Goal: Information Seeking & Learning: Understand process/instructions

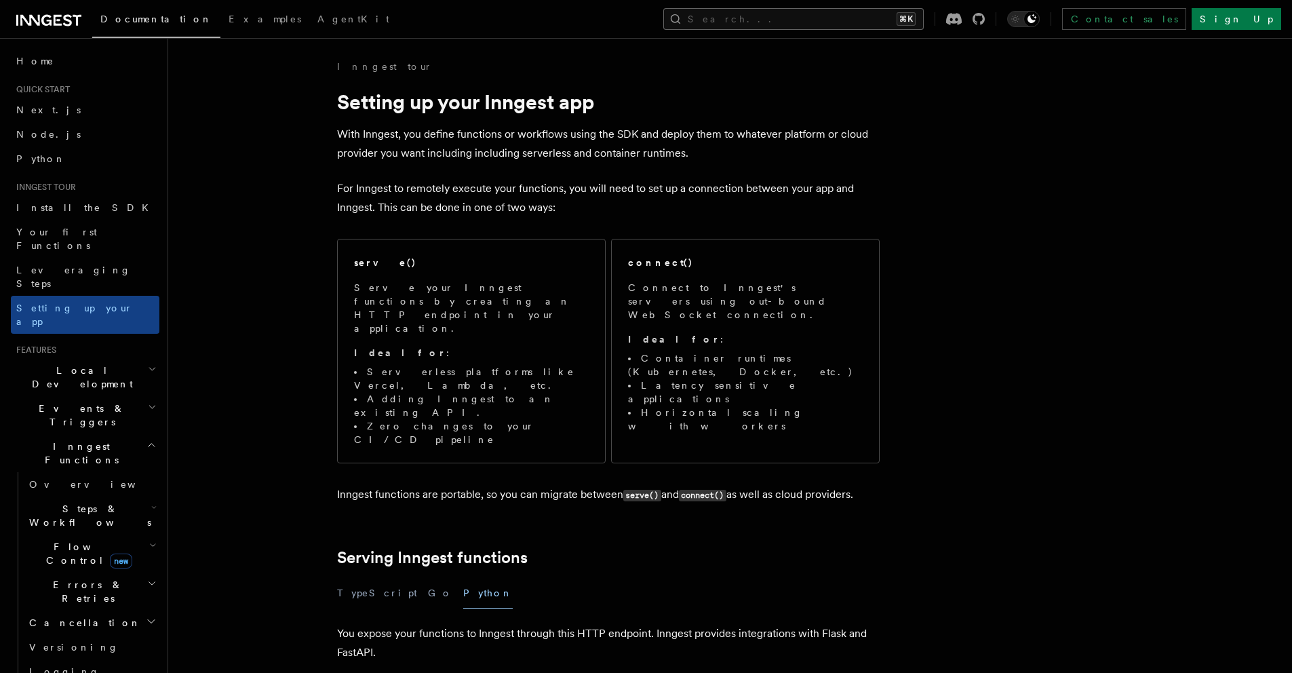
click at [847, 16] on button "Search... ⌘K" at bounding box center [793, 19] width 260 height 22
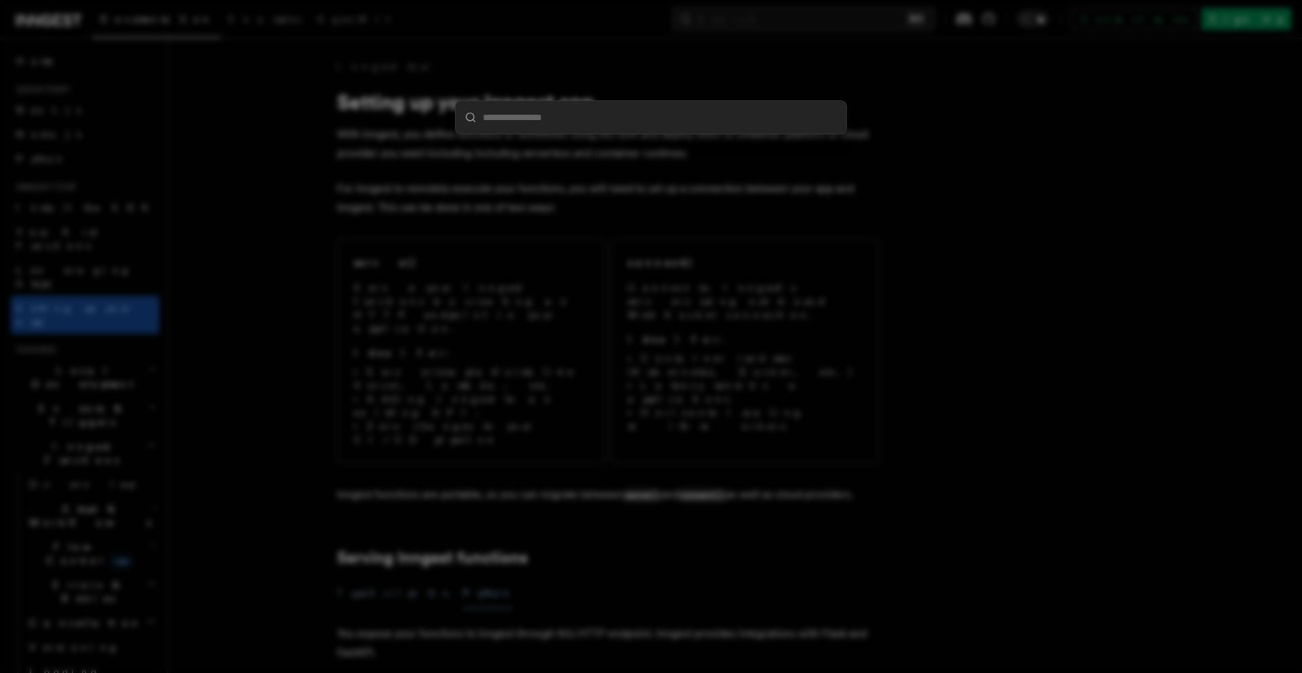
type input "**********"
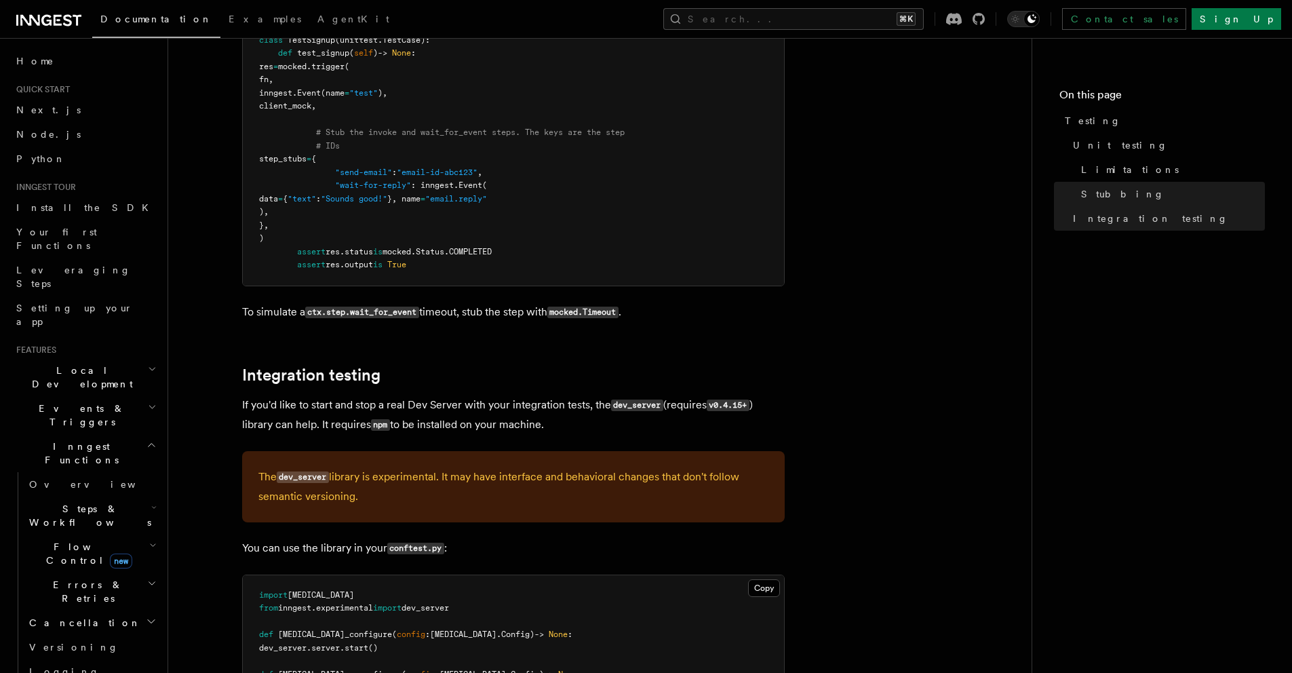
scroll to position [1534, 0]
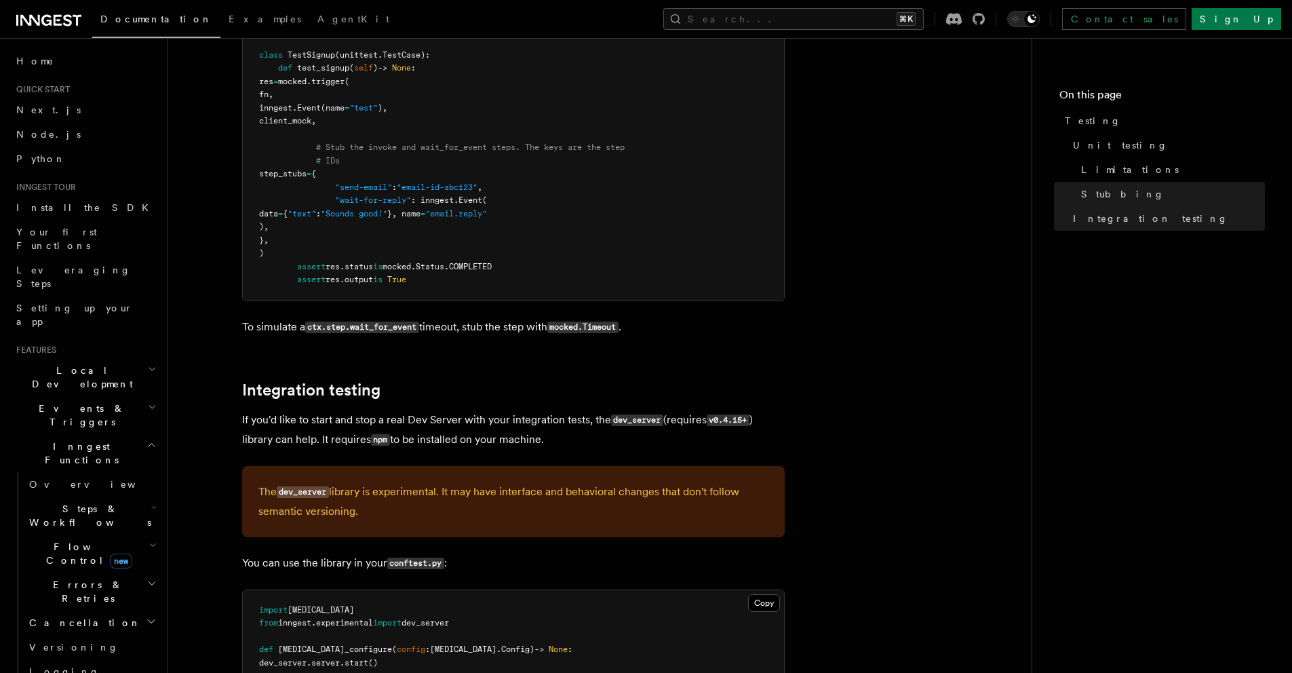
click at [75, 364] on span "Local Development" at bounding box center [79, 377] width 137 height 27
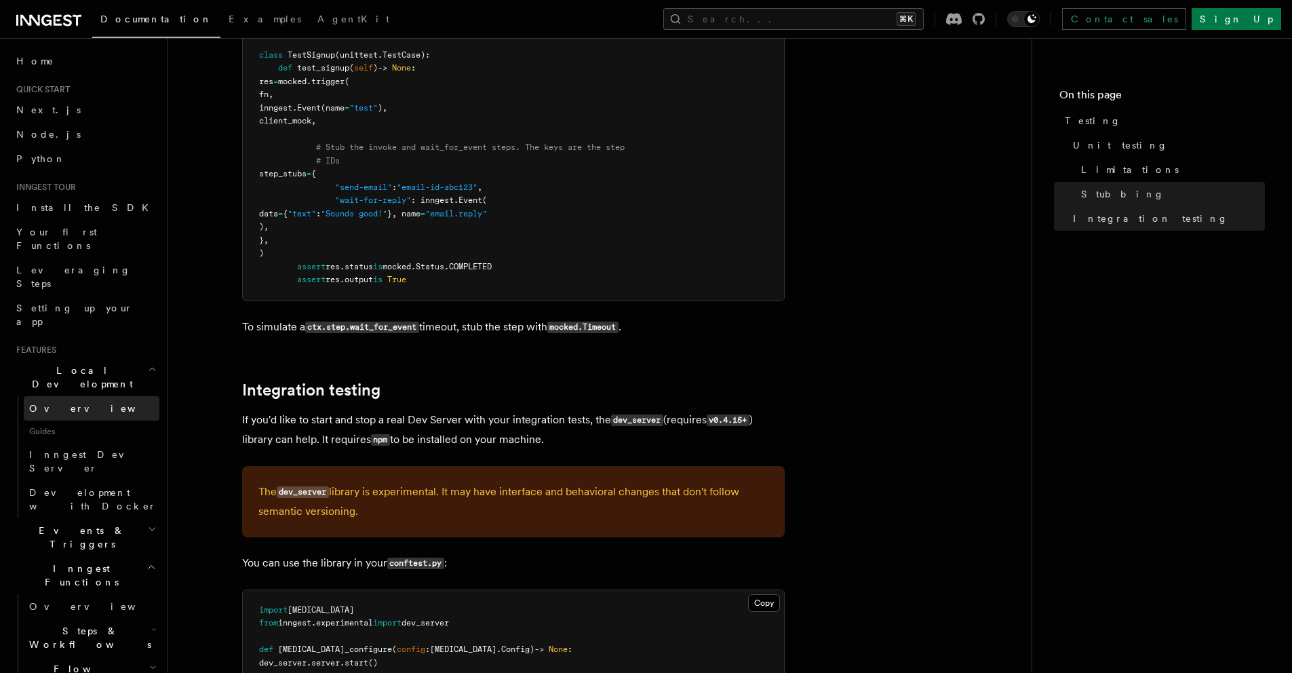
click at [74, 396] on link "Overview" at bounding box center [92, 408] width 136 height 24
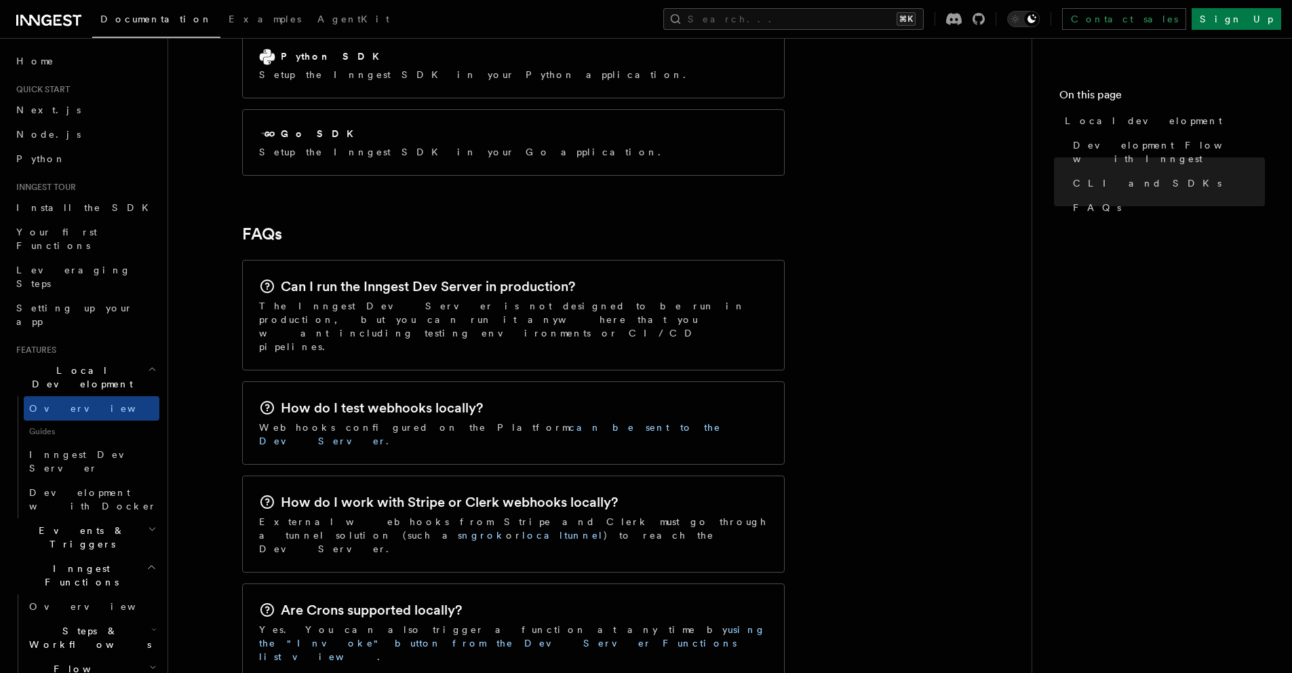
scroll to position [1941, 0]
click at [58, 449] on span "Inngest Dev Server" at bounding box center [87, 461] width 116 height 24
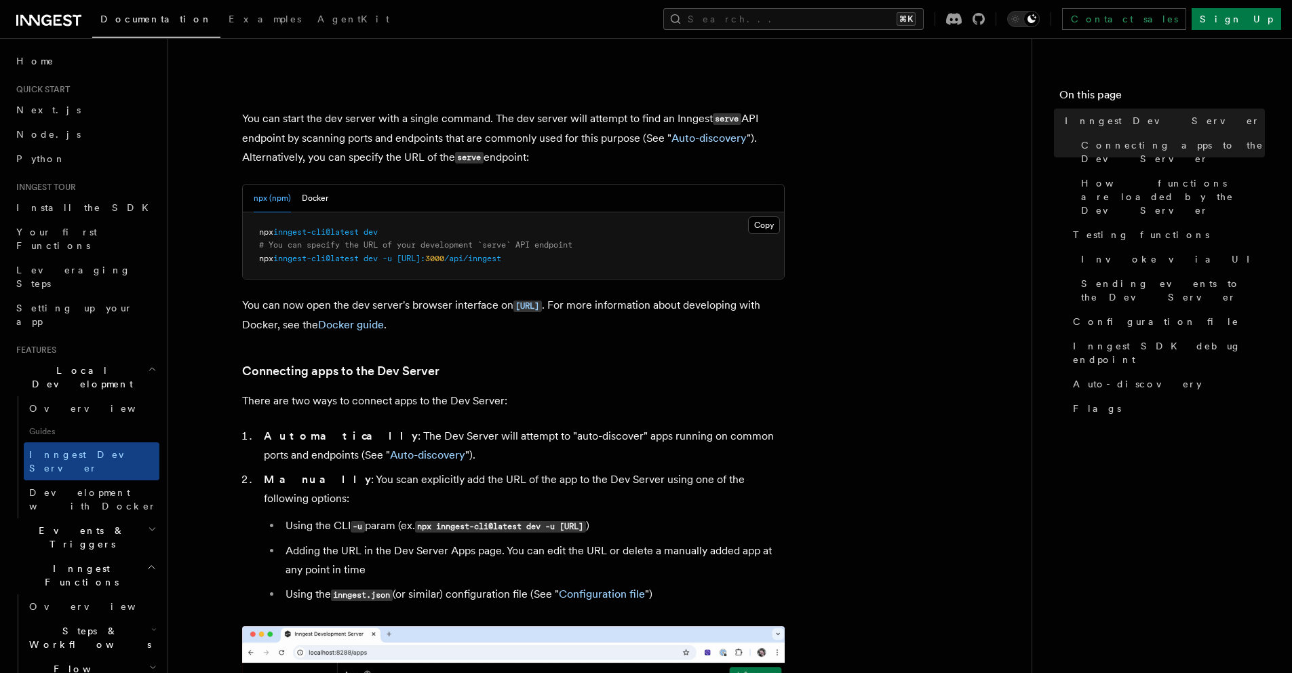
scroll to position [517, 0]
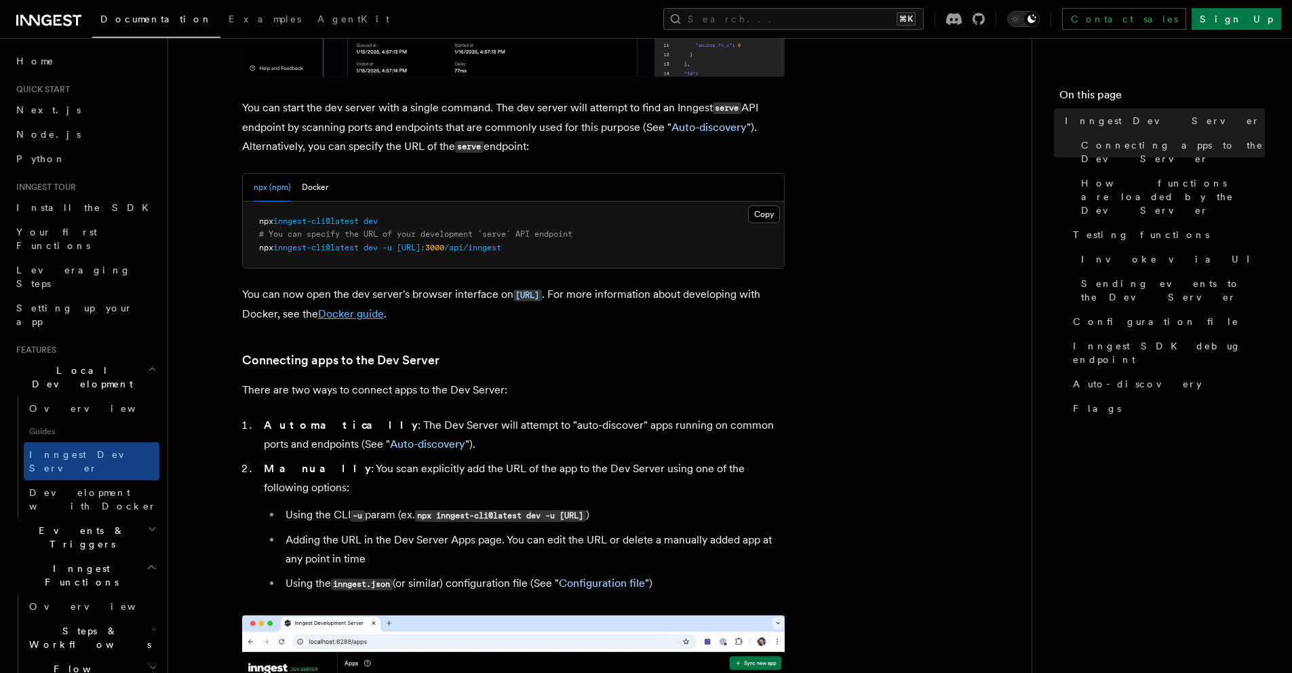
click at [384, 312] on link "Docker guide" at bounding box center [351, 313] width 66 height 13
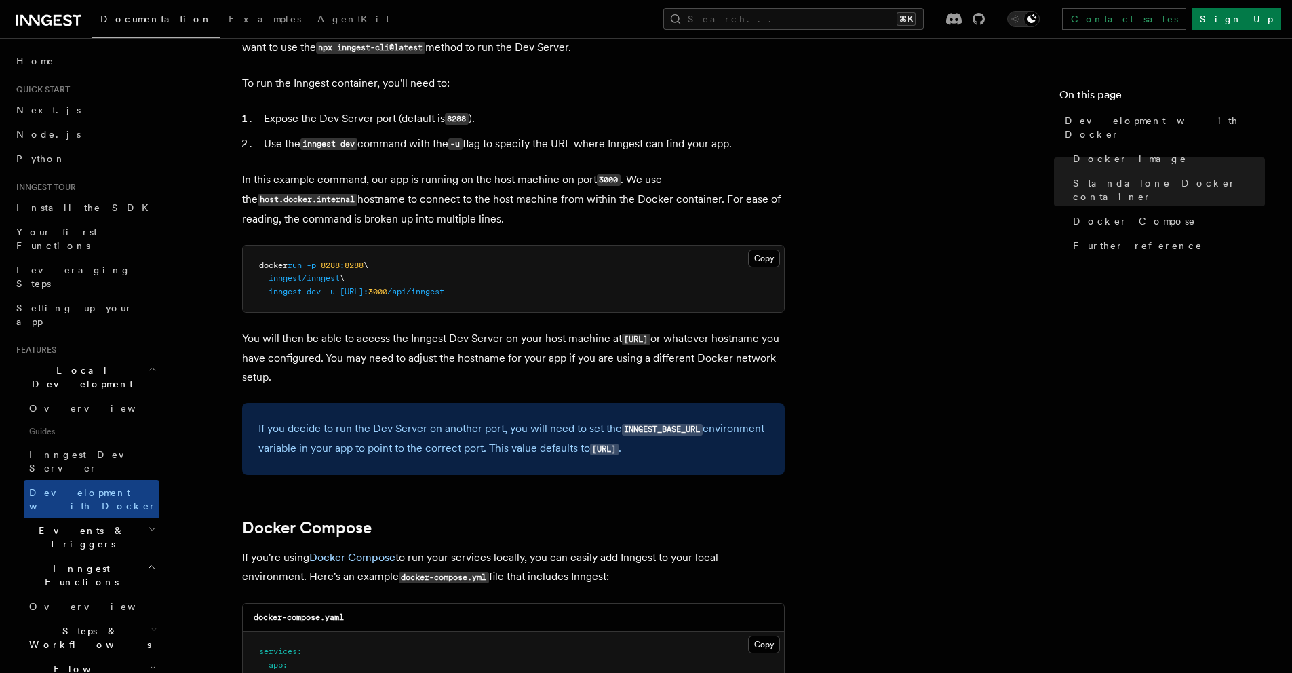
scroll to position [423, 0]
click at [502, 189] on p "In this example command, our app is running on the host machine on port 3000 . …" at bounding box center [513, 199] width 543 height 58
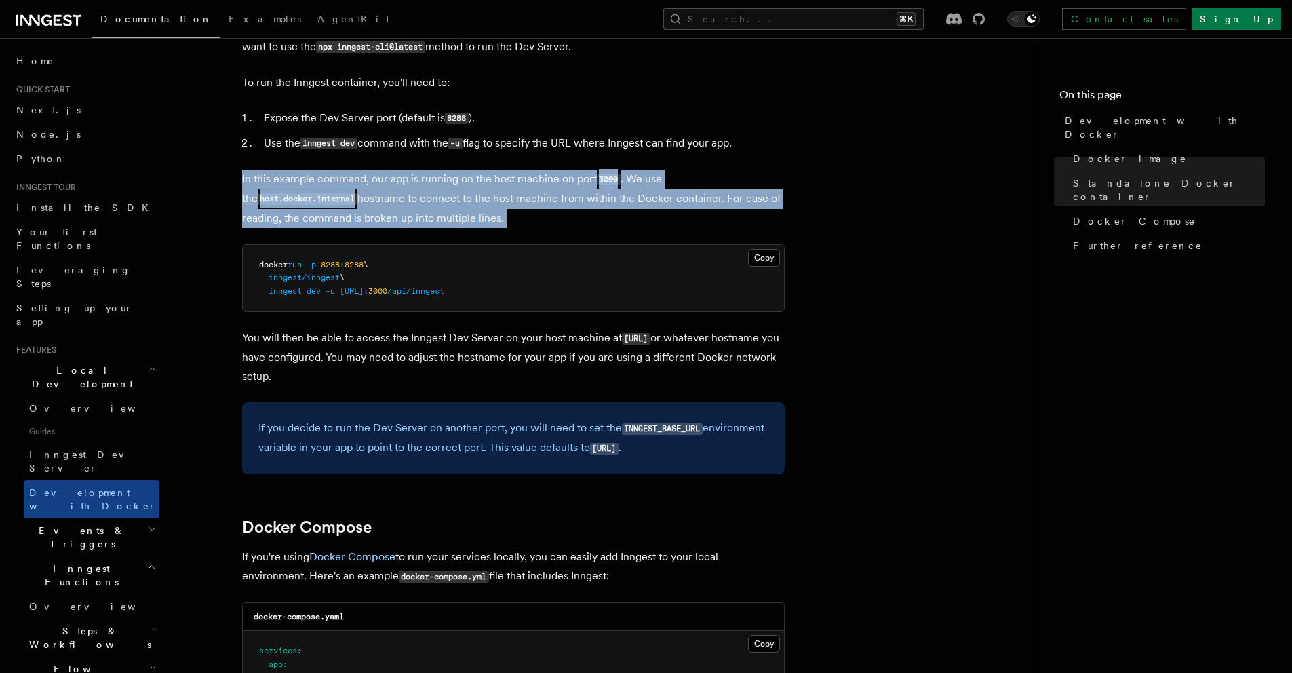
click at [502, 189] on p "In this example command, our app is running on the host machine on port 3000 . …" at bounding box center [513, 199] width 543 height 58
click at [507, 195] on p "In this example command, our app is running on the host machine on port 3000 . …" at bounding box center [513, 199] width 543 height 58
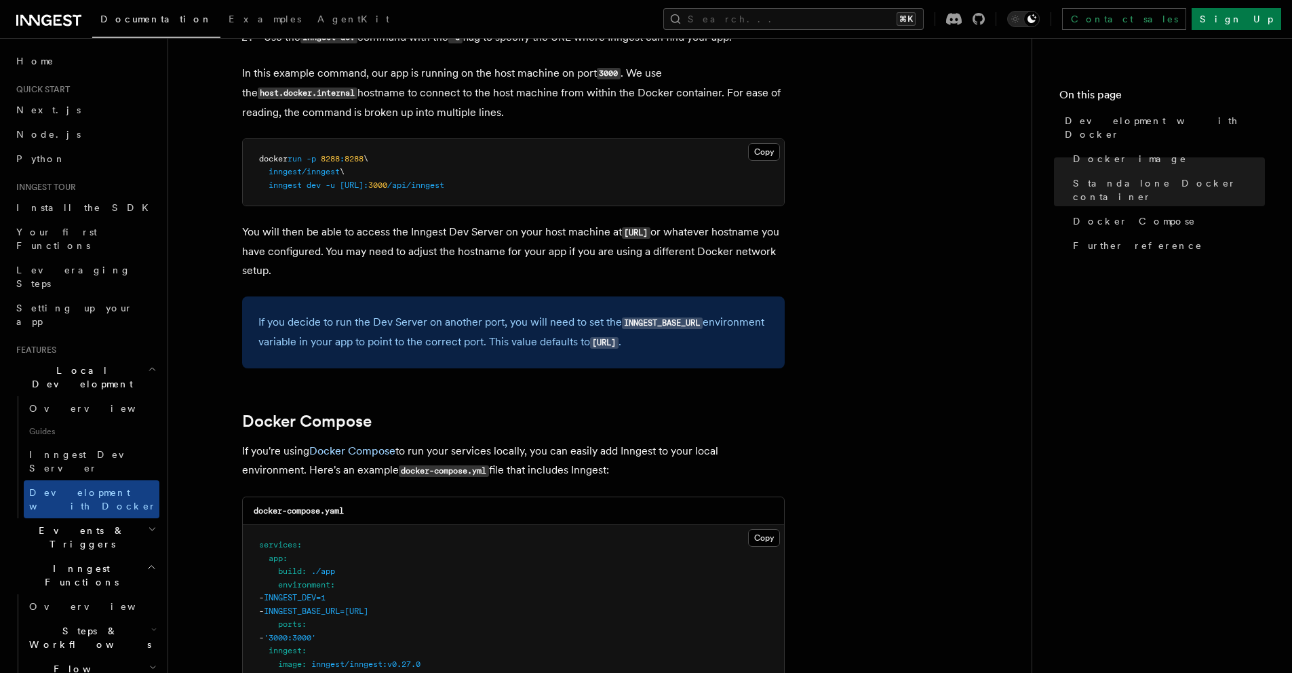
scroll to position [532, 0]
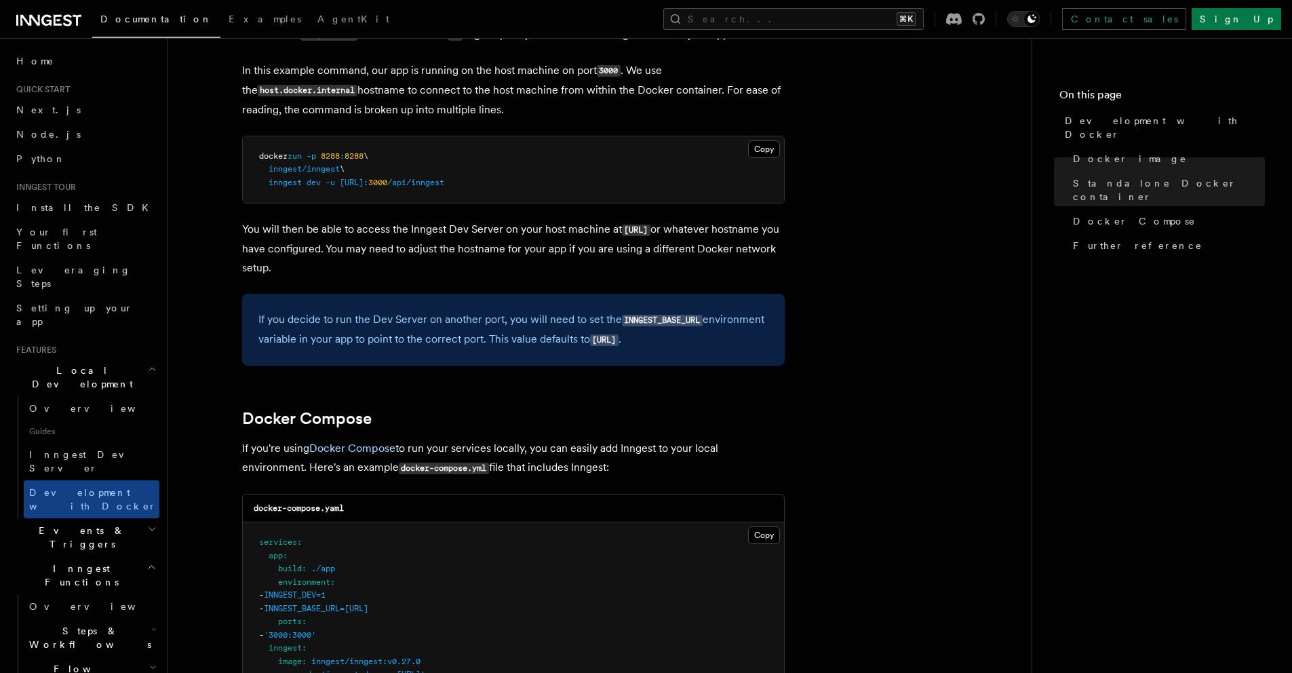
click at [260, 228] on p "You will then be able to access the Inngest Dev Server on your host machine at …" at bounding box center [513, 249] width 543 height 58
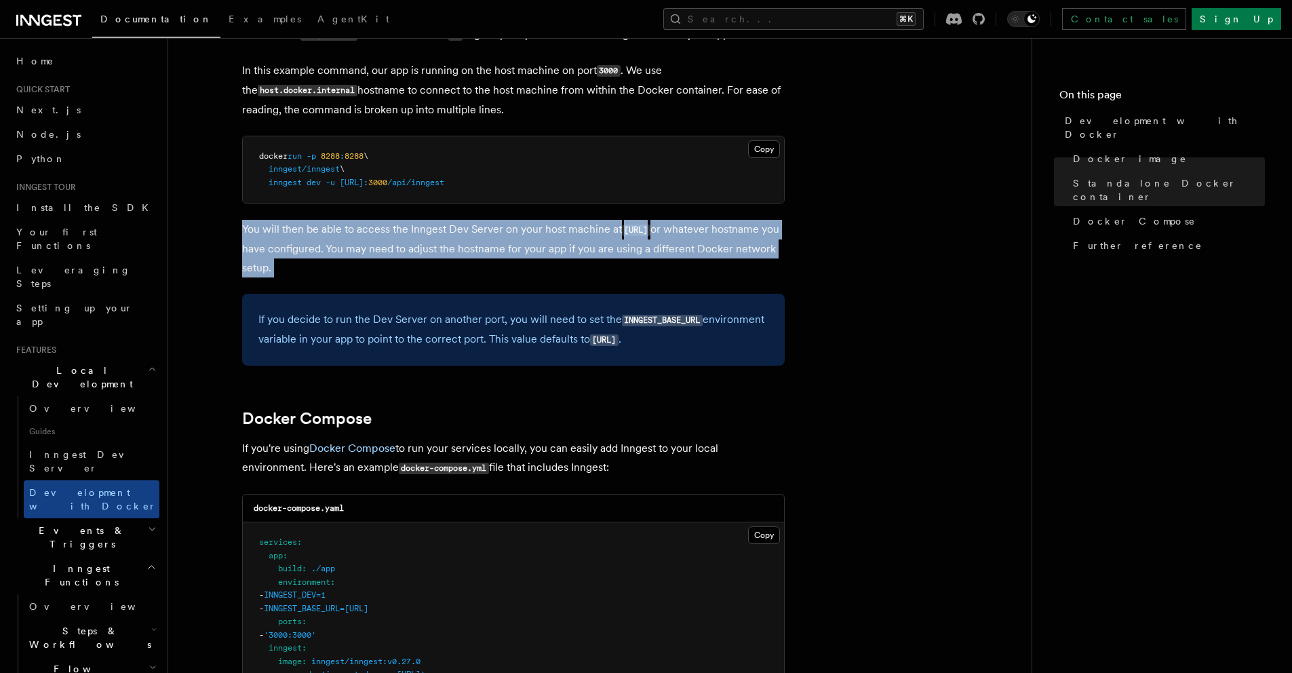
click at [260, 228] on p "You will then be able to access the Inngest Dev Server on your host machine at …" at bounding box center [513, 249] width 543 height 58
click at [271, 231] on p "You will then be able to access the Inngest Dev Server on your host machine at …" at bounding box center [513, 249] width 543 height 58
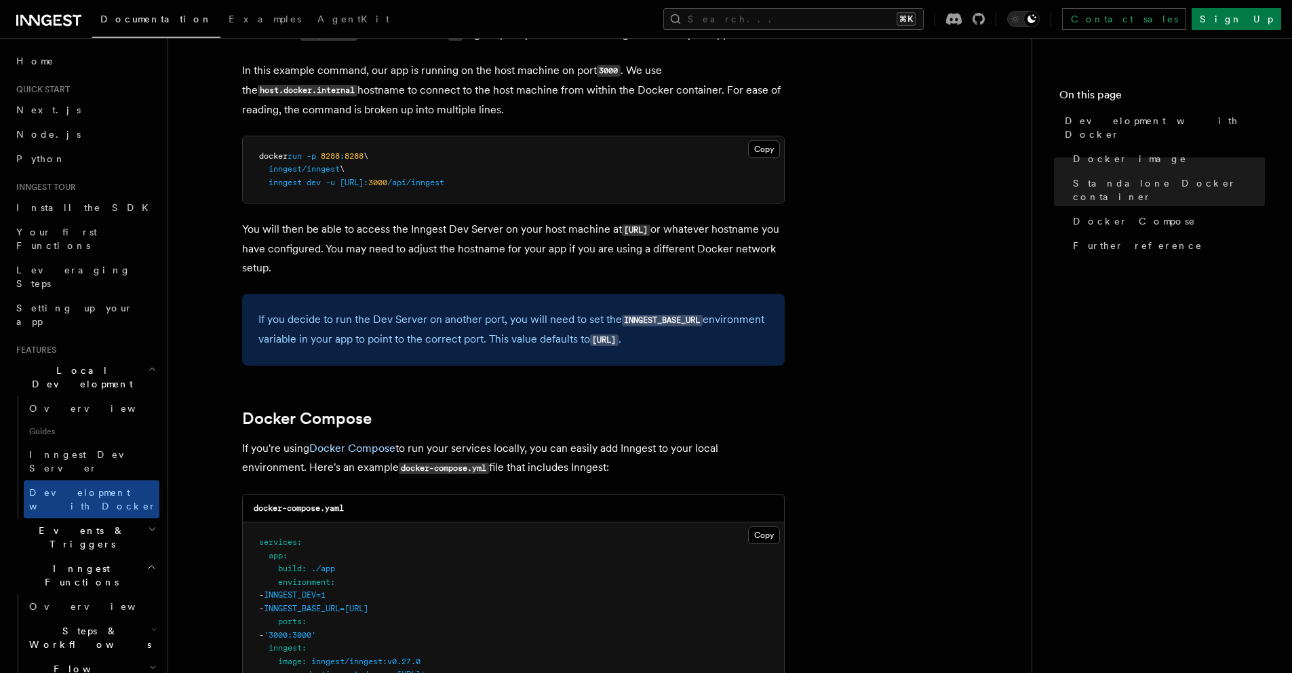
click at [498, 260] on p "You will then be able to access the Inngest Dev Server on your host machine at …" at bounding box center [513, 249] width 543 height 58
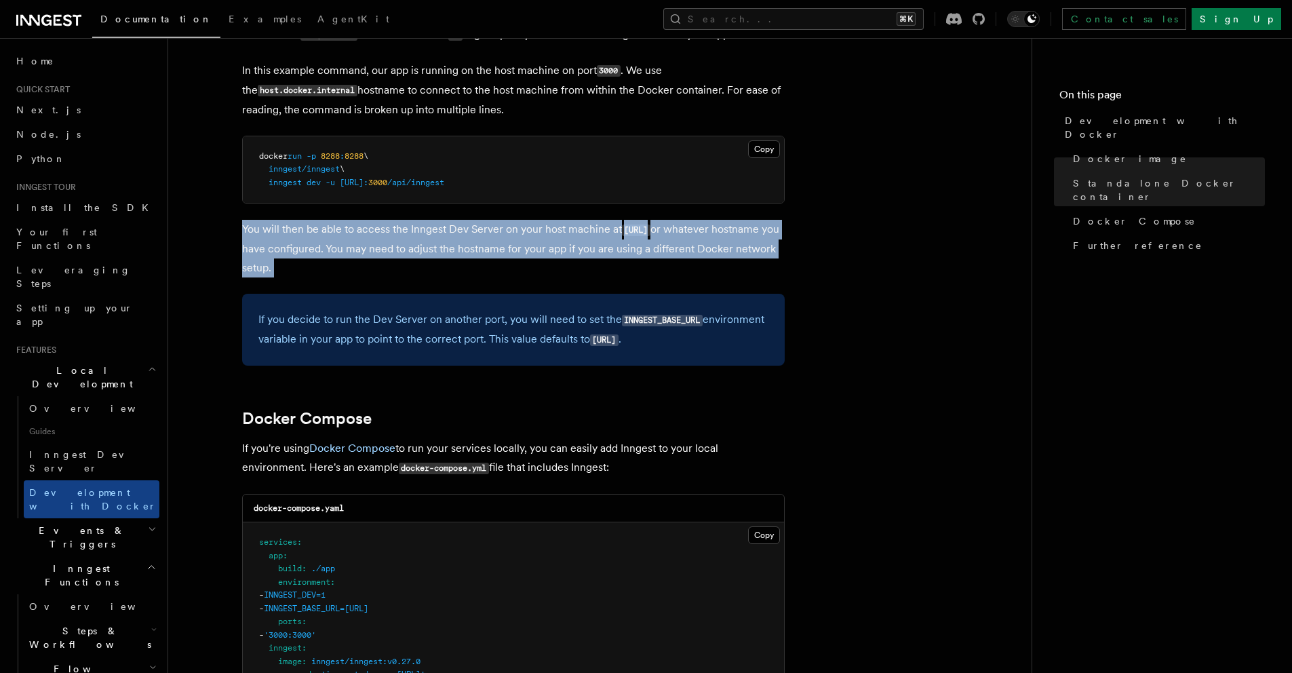
click at [498, 260] on p "You will then be able to access the Inngest Dev Server on your host machine at …" at bounding box center [513, 249] width 543 height 58
click at [523, 264] on p "You will then be able to access the Inngest Dev Server on your host machine at …" at bounding box center [513, 249] width 543 height 58
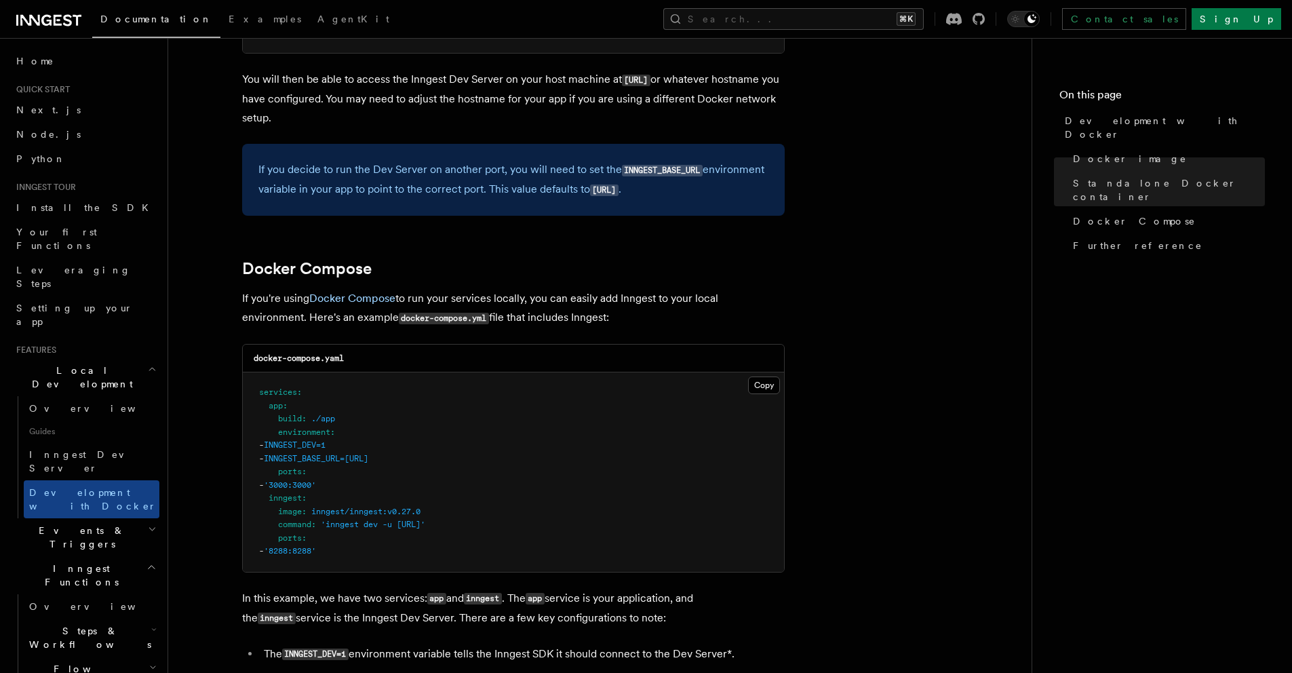
scroll to position [685, 0]
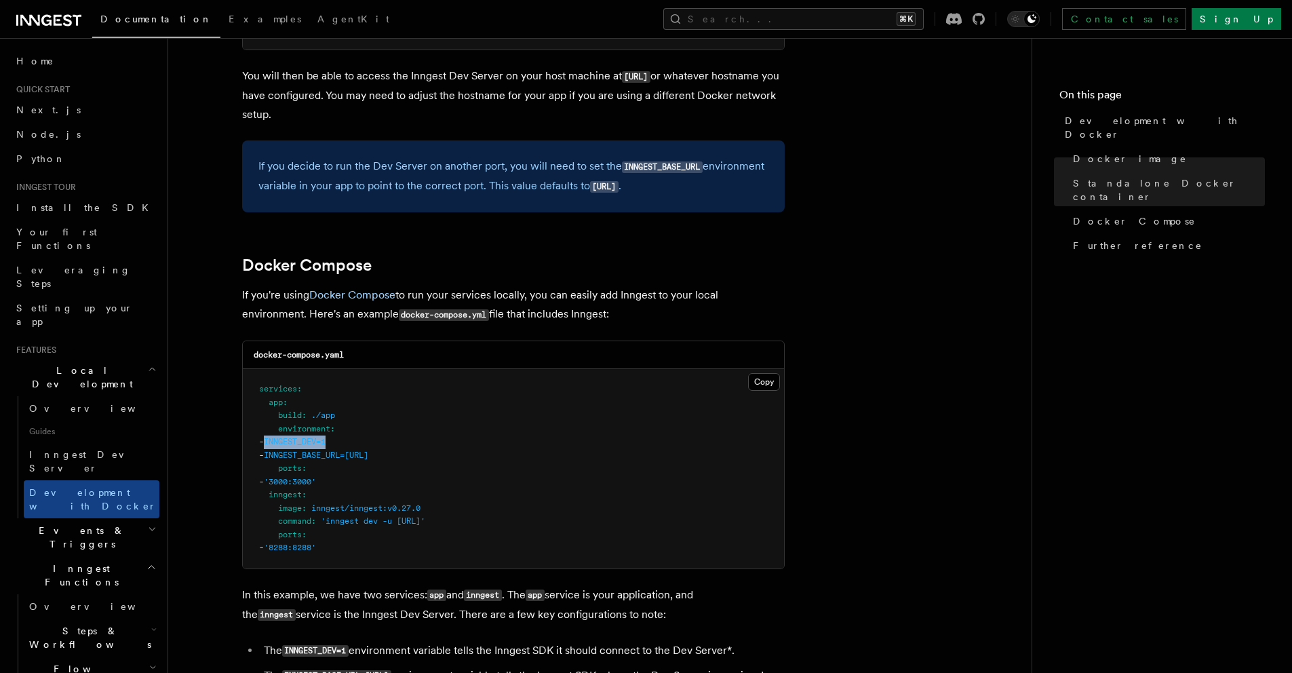
drag, startPoint x: 296, startPoint y: 441, endPoint x: 373, endPoint y: 440, distance: 77.3
click at [373, 440] on pre "services : app : build : ./app environment : - INNGEST_DEV=1 - INNGEST_BASE_URL…" at bounding box center [513, 468] width 541 height 199
copy span "INNGEST_DEV=1"
click at [487, 457] on pre "services : app : build : ./app environment : - INNGEST_DEV=1 - INNGEST_BASE_URL…" at bounding box center [513, 468] width 541 height 199
click at [310, 441] on span "INNGEST_DEV=1" at bounding box center [295, 441] width 62 height 9
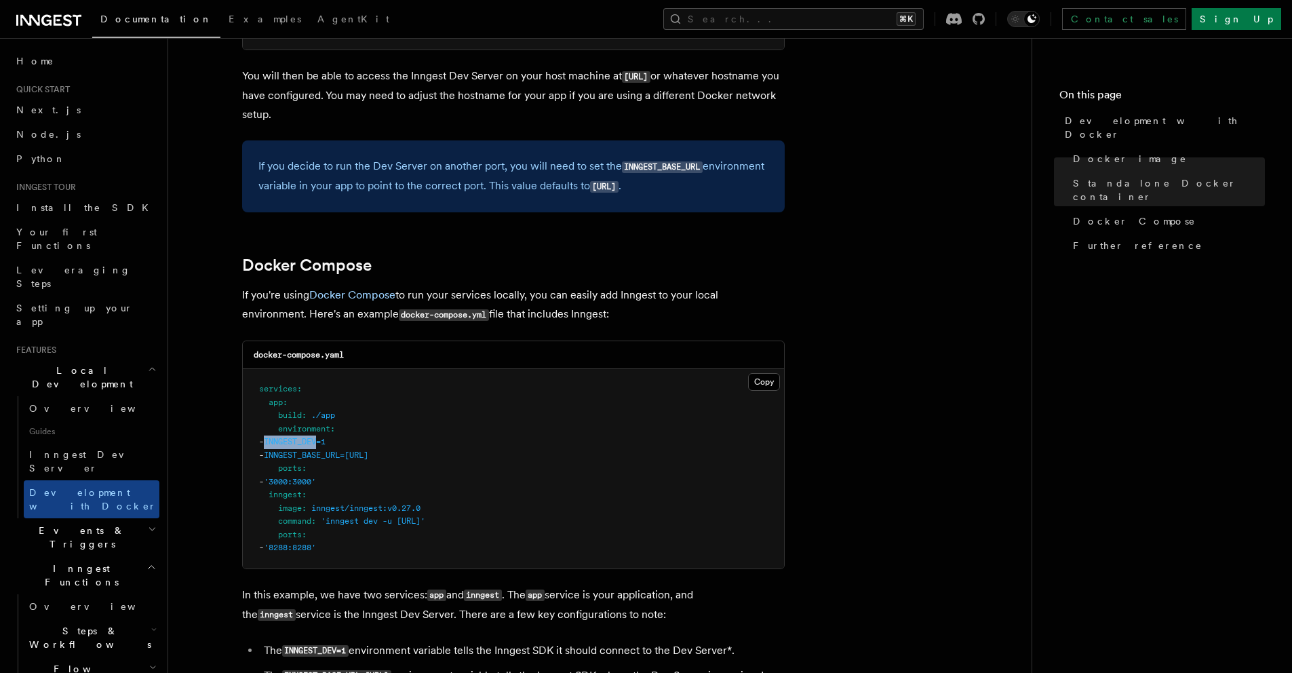
click at [310, 441] on span "INNGEST_DEV=1" at bounding box center [295, 441] width 62 height 9
drag, startPoint x: 298, startPoint y: 441, endPoint x: 420, endPoint y: 440, distance: 122.8
click at [420, 440] on pre "services : app : build : ./app environment : - INNGEST_DEV=1 - INNGEST_BASE_URL…" at bounding box center [513, 468] width 541 height 199
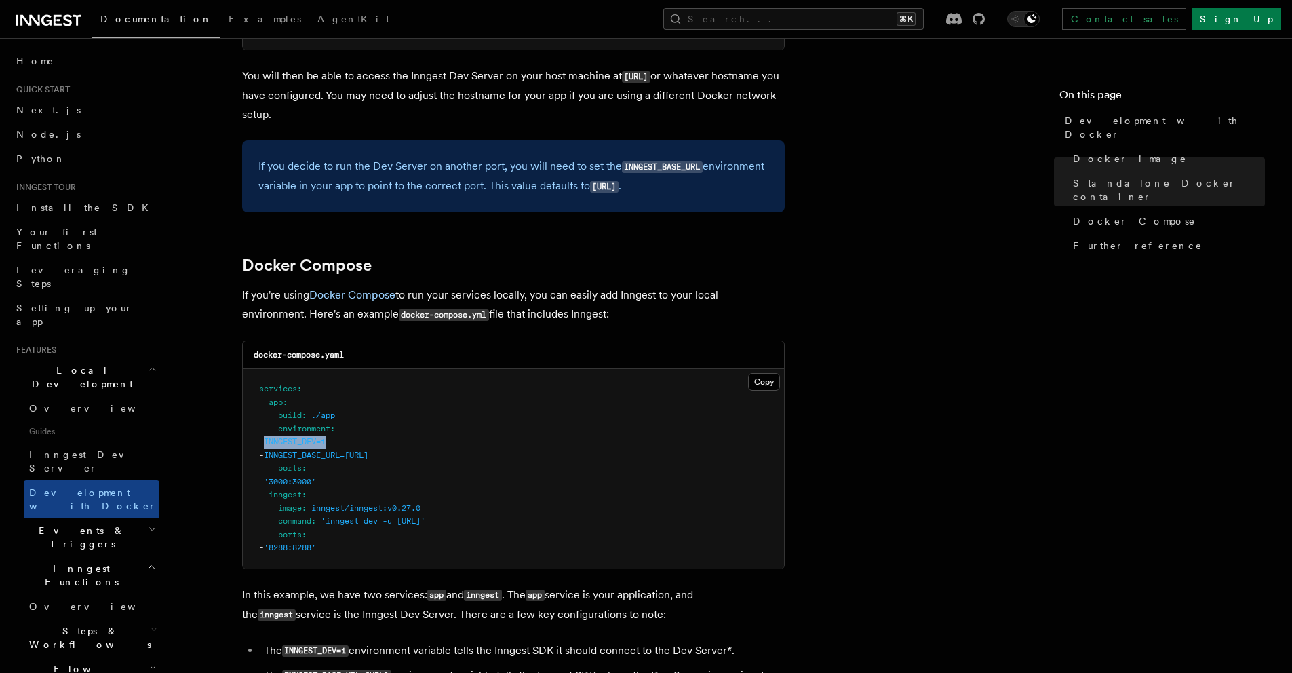
copy span "INNGEST_DEV=1"
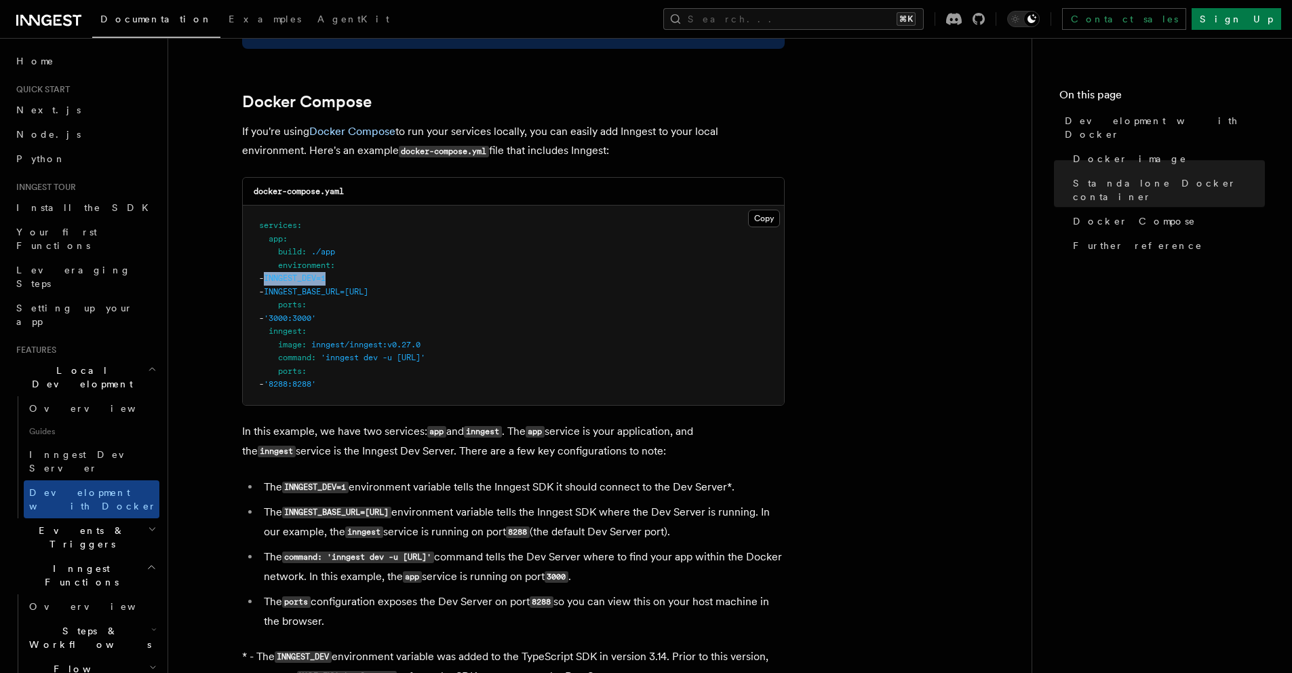
scroll to position [945, 0]
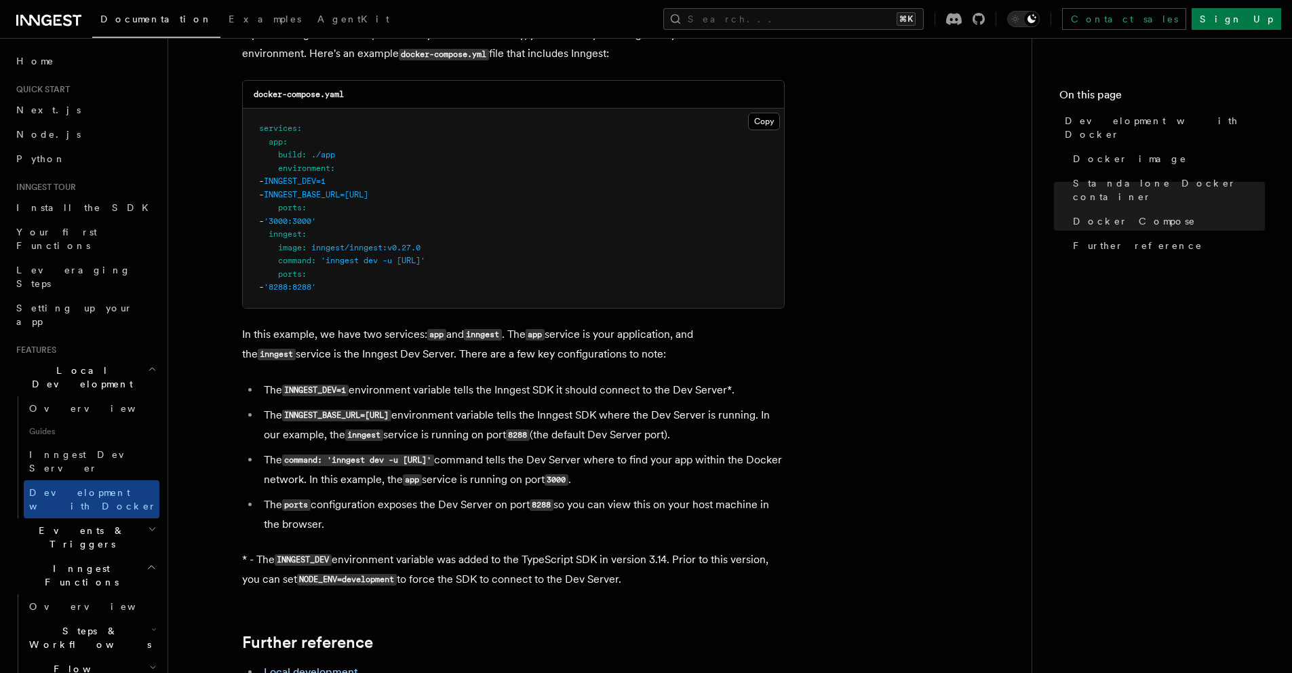
click at [500, 388] on li "The INNGEST_DEV=1 environment variable tells the Inngest SDK it should connect …" at bounding box center [522, 390] width 525 height 20
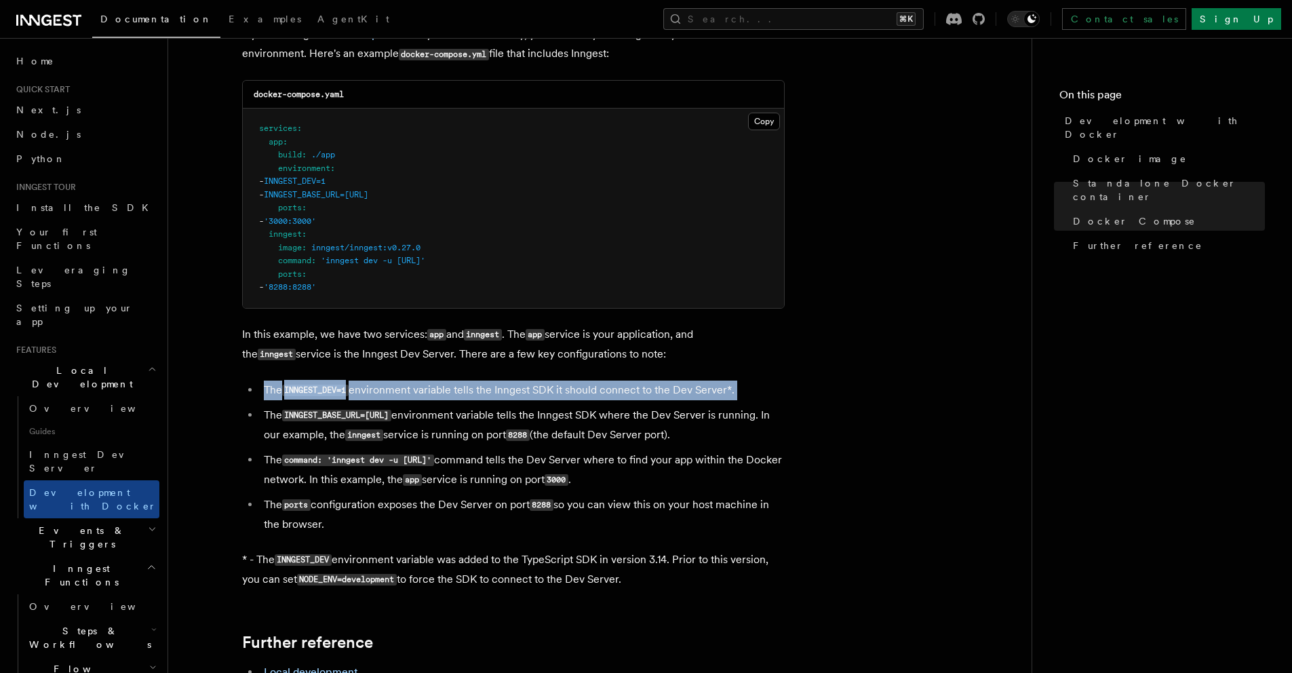
click at [500, 388] on li "The INNGEST_DEV=1 environment variable tells the Inngest SDK it should connect …" at bounding box center [522, 390] width 525 height 20
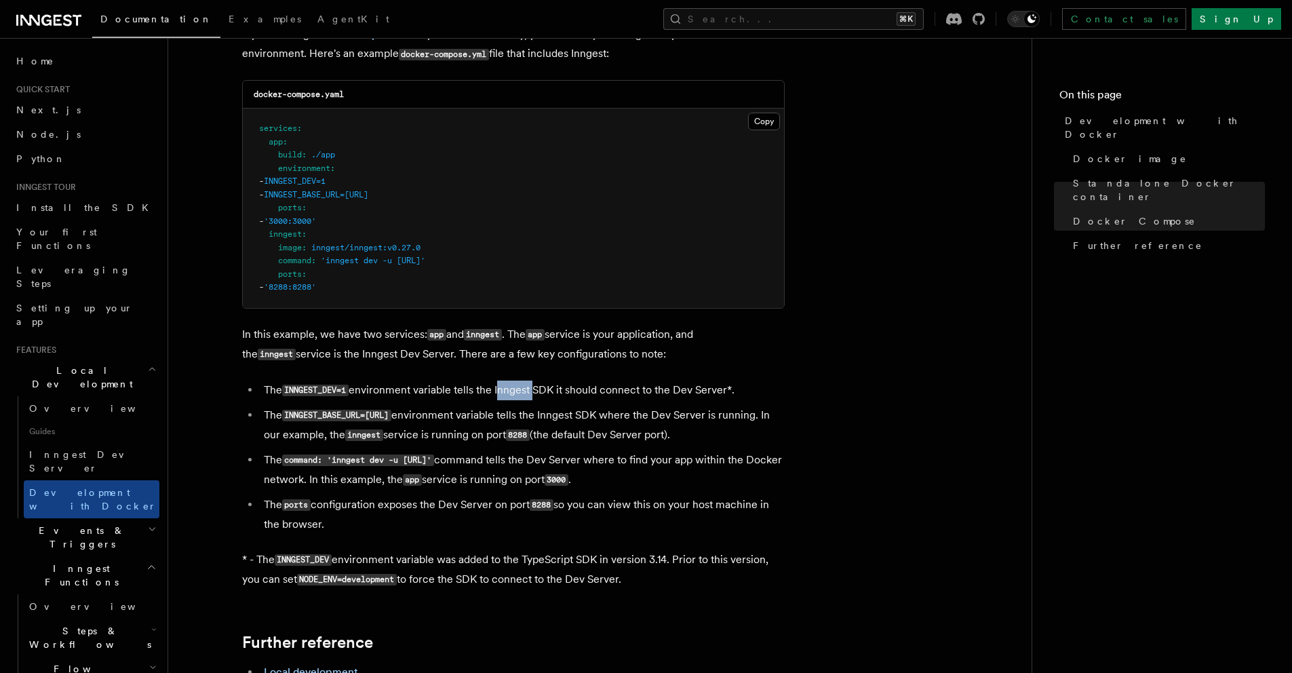
click at [500, 388] on li "The INNGEST_DEV=1 environment variable tells the Inngest SDK it should connect …" at bounding box center [522, 390] width 525 height 20
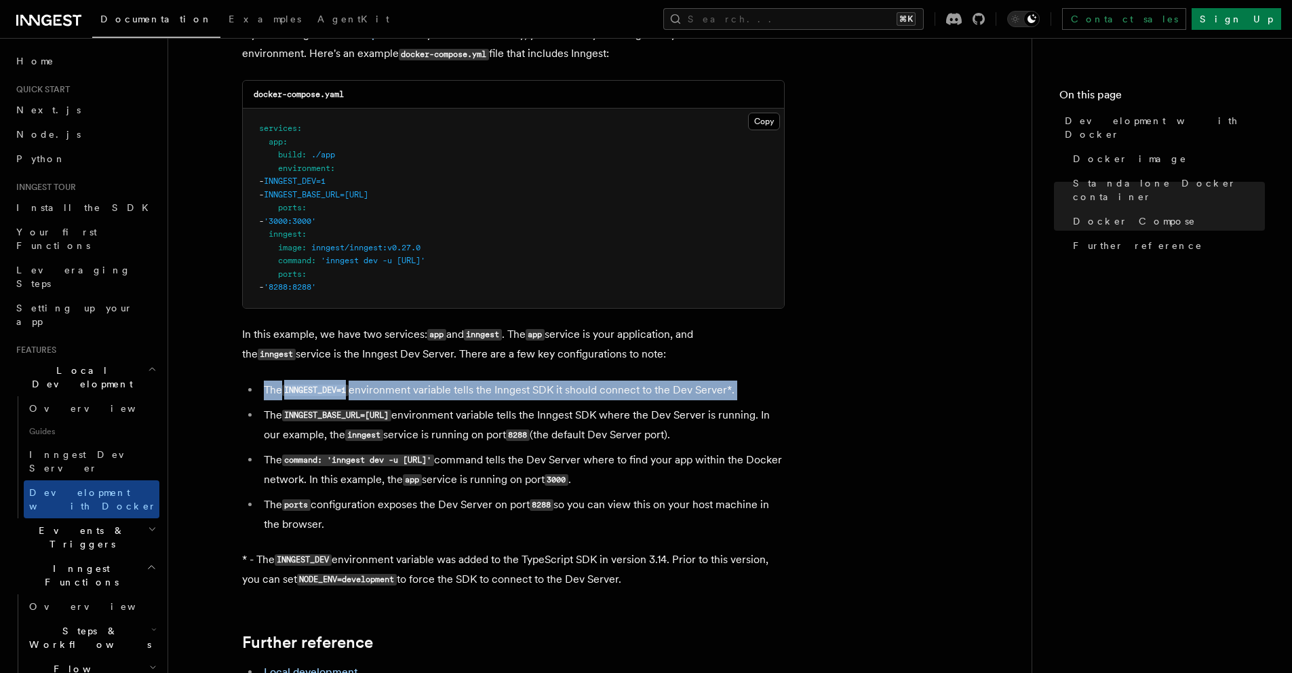
click at [500, 388] on li "The INNGEST_DEV=1 environment variable tells the Inngest SDK it should connect …" at bounding box center [522, 390] width 525 height 20
click at [731, 388] on li "The INNGEST_DEV=1 environment variable tells the Inngest SDK it should connect …" at bounding box center [522, 390] width 525 height 20
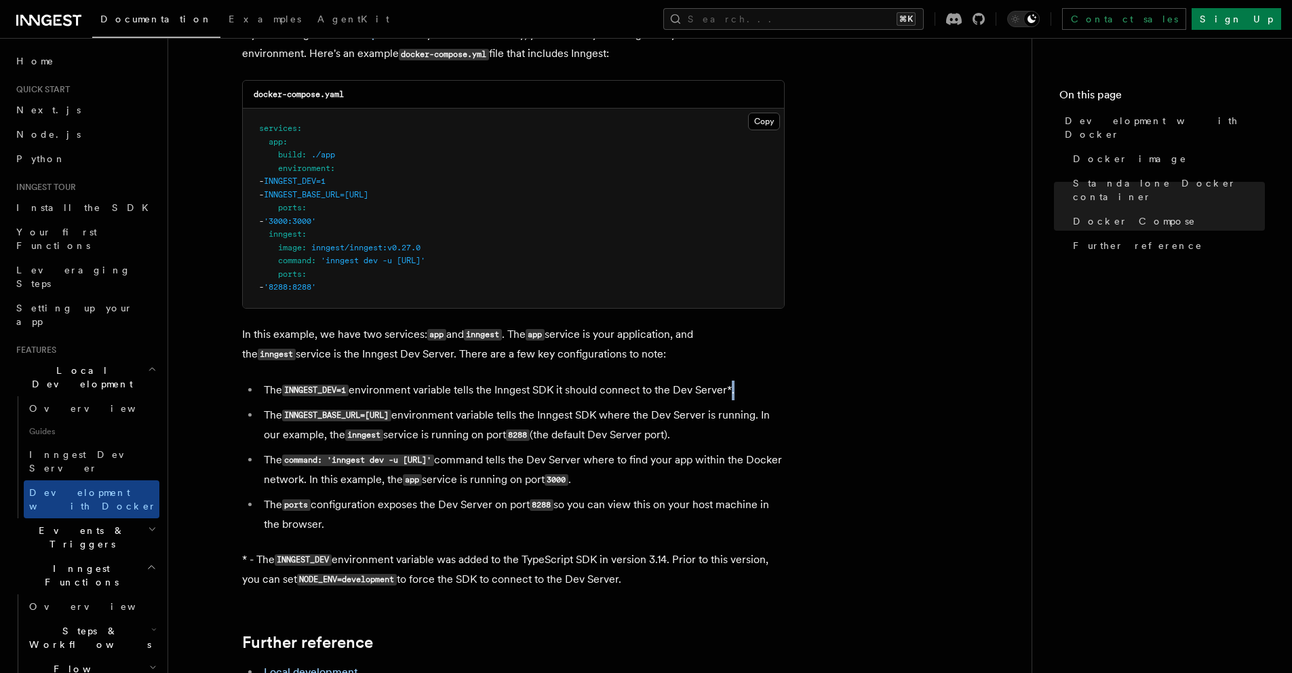
click at [731, 388] on li "The INNGEST_DEV=1 environment variable tells the Inngest SDK it should connect …" at bounding box center [522, 390] width 525 height 20
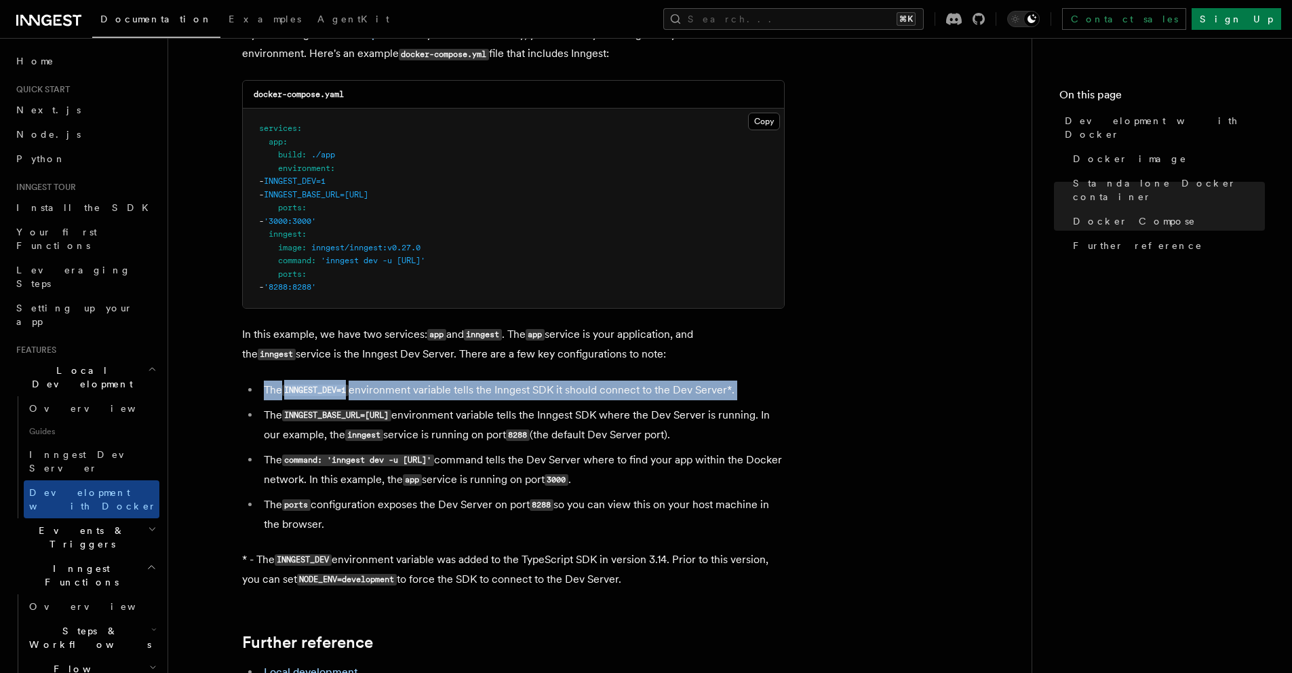
click at [731, 388] on li "The INNGEST_DEV=1 environment variable tells the Inngest SDK it should connect …" at bounding box center [522, 390] width 525 height 20
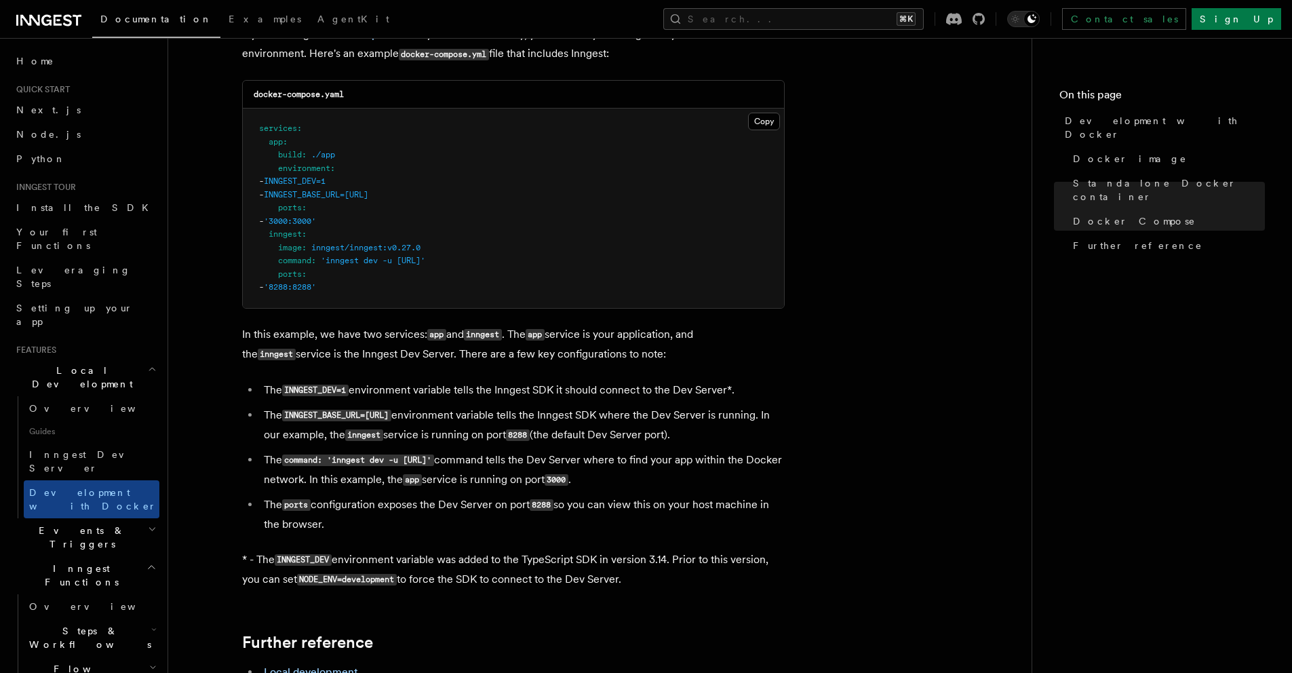
click at [649, 461] on li "The command: 'inngest dev -u [URL]' command tells the Dev Server where to find …" at bounding box center [522, 469] width 525 height 39
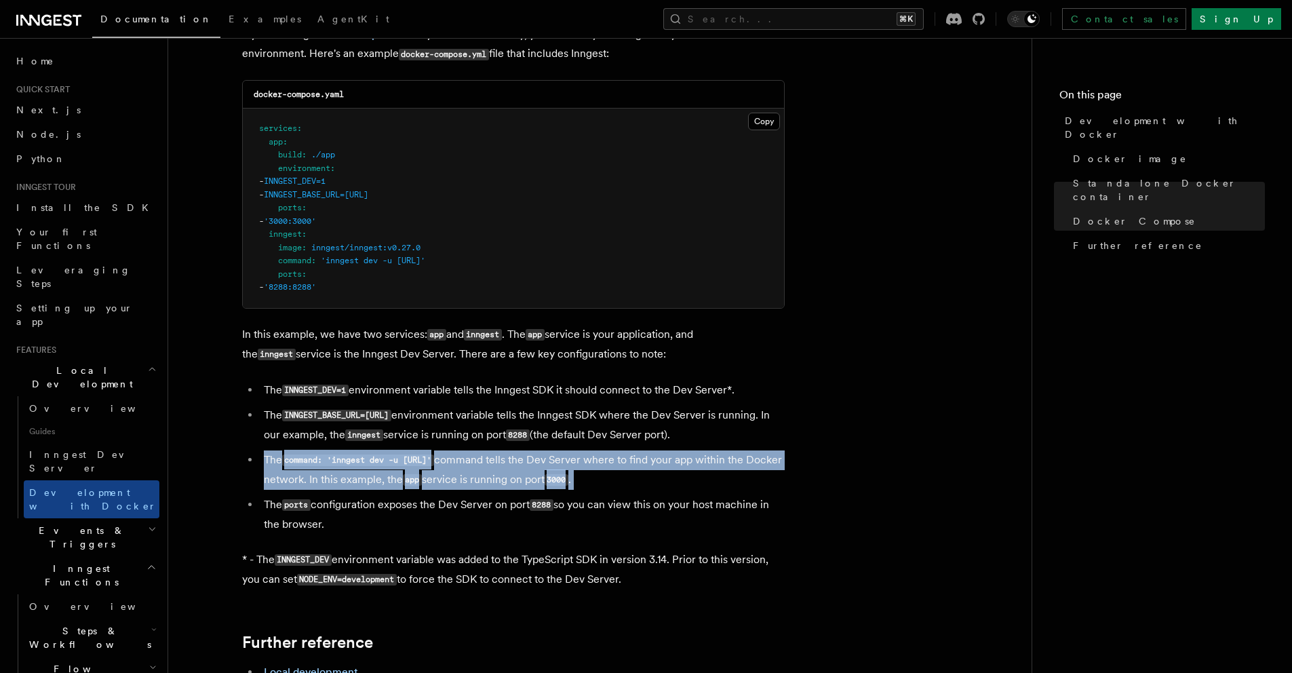
click at [649, 461] on li "The command: 'inngest dev -u [URL]' command tells the Dev Server where to find …" at bounding box center [522, 469] width 525 height 39
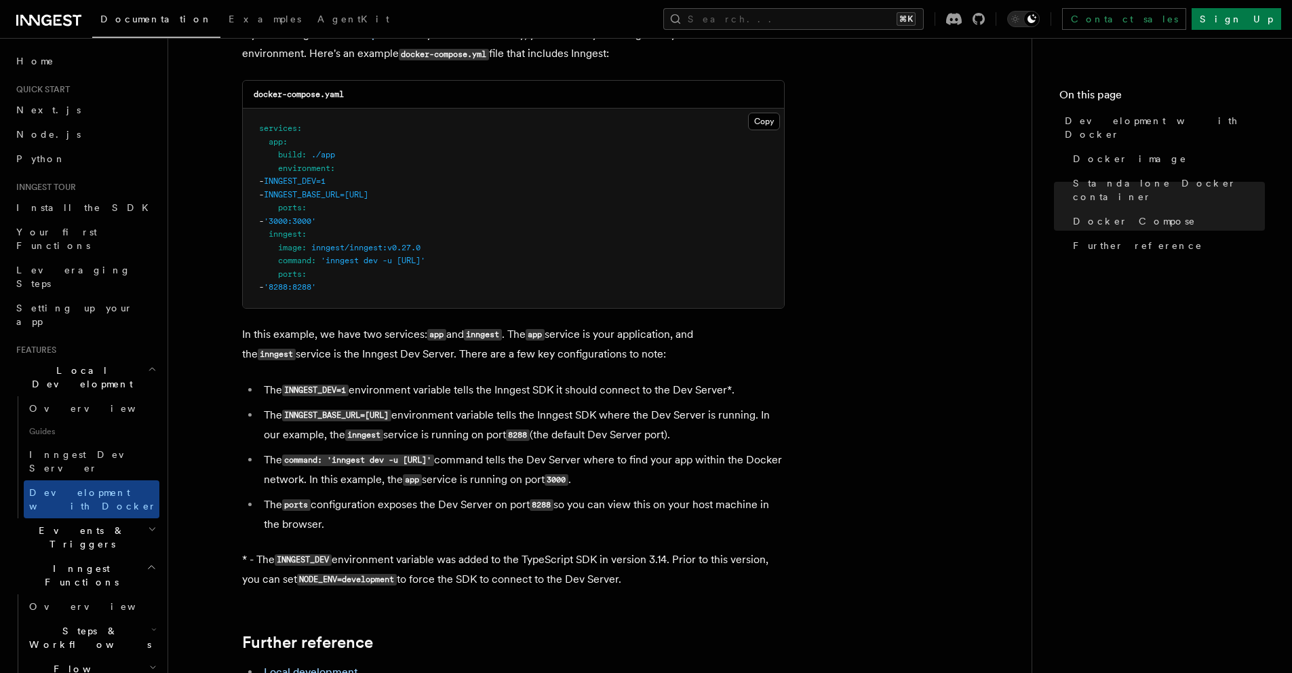
click at [627, 553] on p "* - The INNGEST_DEV environment variable was added to the TypeScript SDK in ver…" at bounding box center [513, 569] width 543 height 39
click at [359, 581] on code "NODE_ENV=development" at bounding box center [347, 580] width 100 height 12
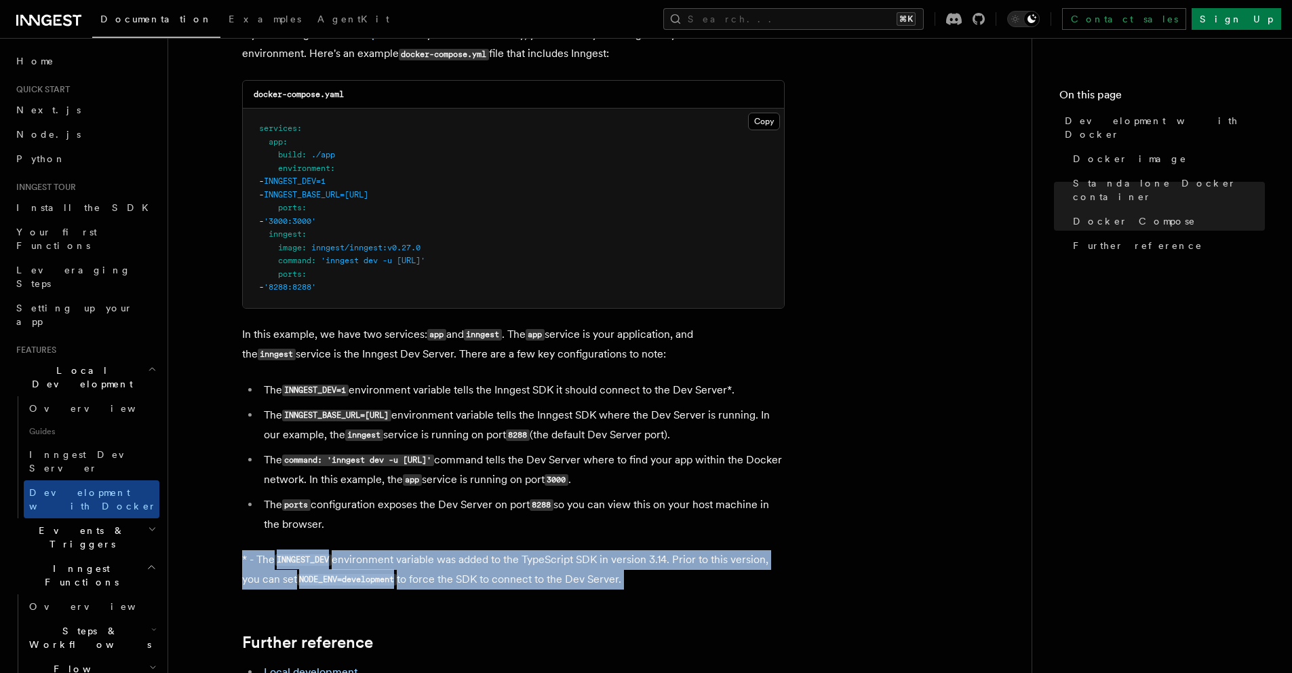
click at [359, 581] on code "NODE_ENV=development" at bounding box center [347, 580] width 100 height 12
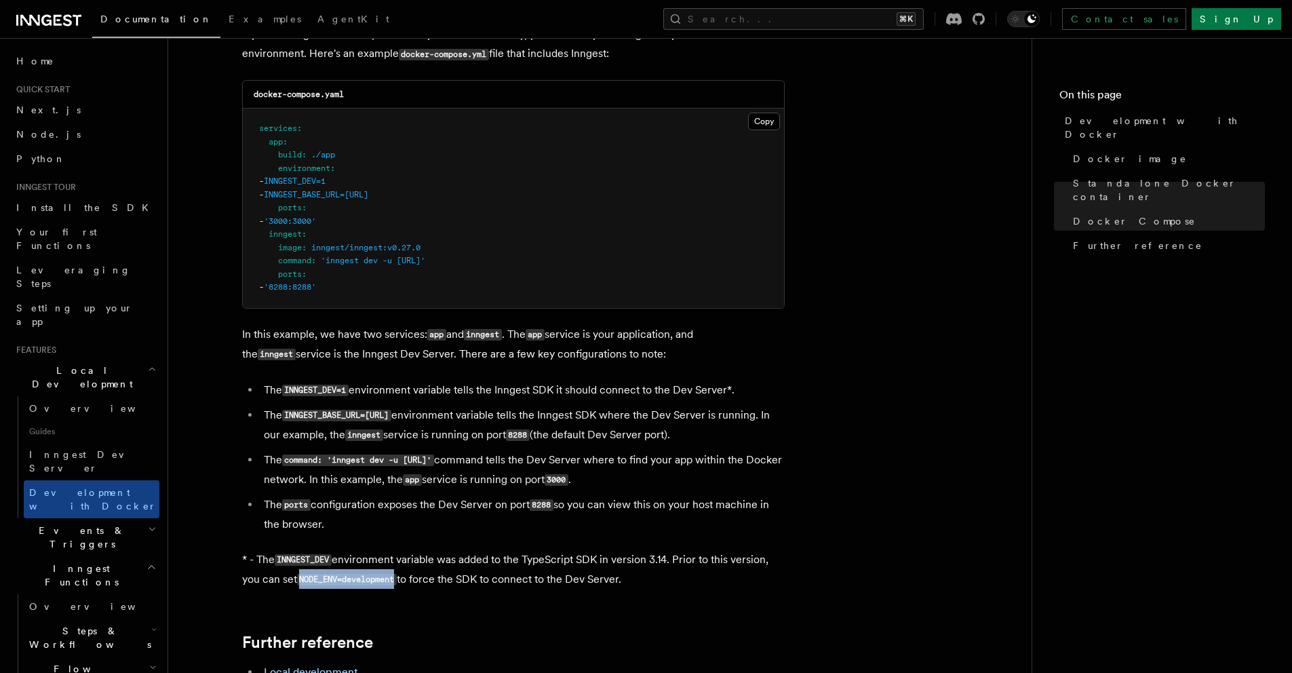
drag, startPoint x: 300, startPoint y: 576, endPoint x: 400, endPoint y: 578, distance: 99.7
click at [397, 578] on code "NODE_ENV=development" at bounding box center [347, 580] width 100 height 12
click at [323, 577] on code "NODE_ENV=development" at bounding box center [347, 580] width 100 height 12
click at [511, 561] on p "* - The INNGEST_DEV environment variable was added to the TypeScript SDK in ver…" at bounding box center [513, 569] width 543 height 39
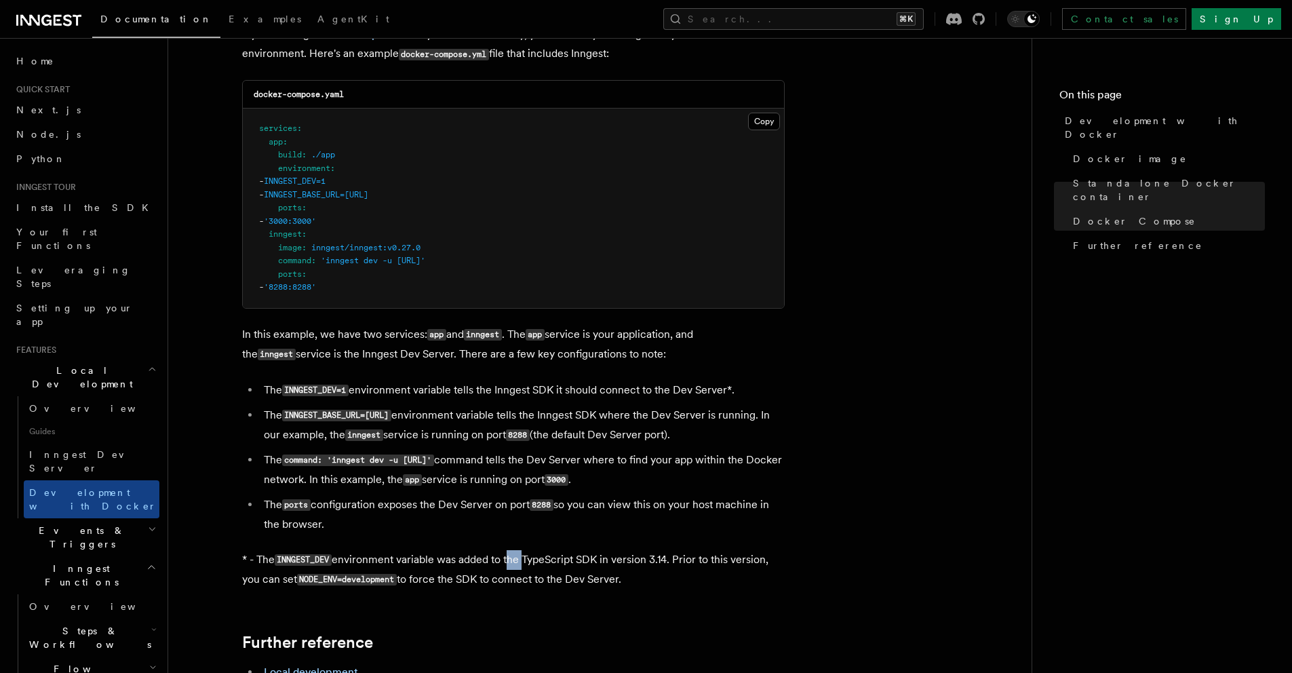
click at [511, 561] on p "* - The INNGEST_DEV environment variable was added to the TypeScript SDK in ver…" at bounding box center [513, 569] width 543 height 39
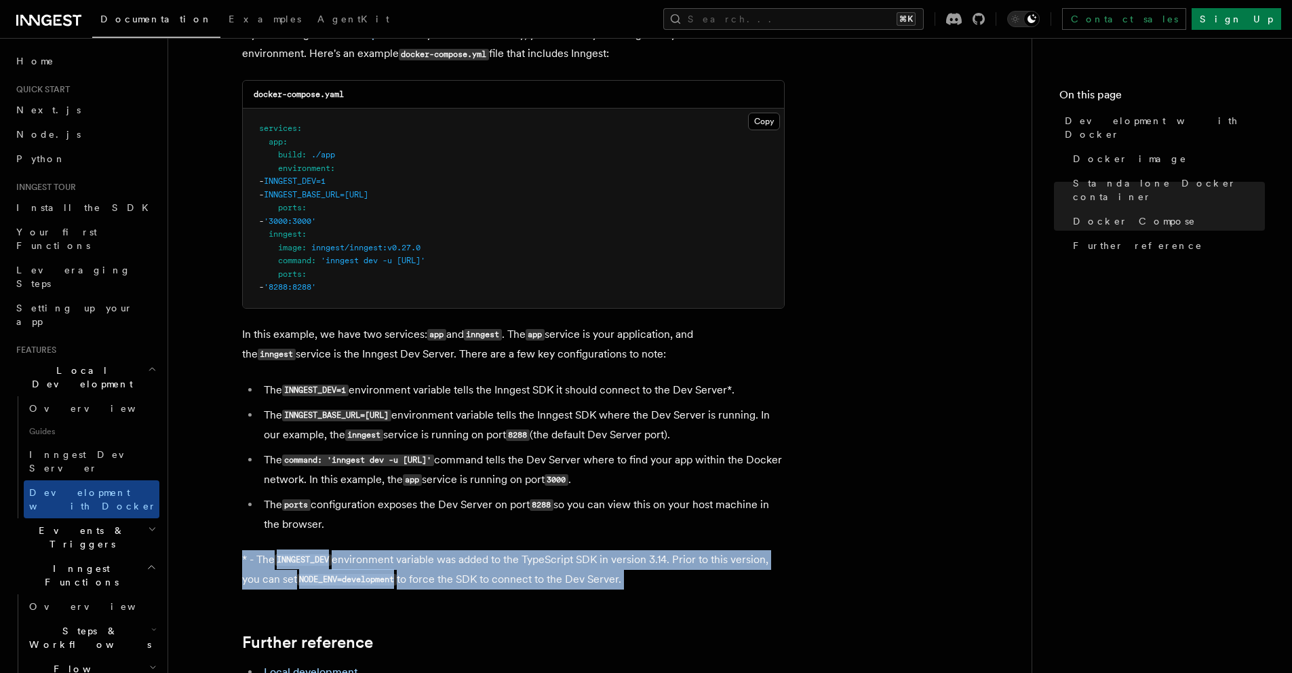
click at [511, 561] on p "* - The INNGEST_DEV environment variable was added to the TypeScript SDK in ver…" at bounding box center [513, 569] width 543 height 39
click at [510, 562] on p "* - The INNGEST_DEV environment variable was added to the TypeScript SDK in ver…" at bounding box center [513, 569] width 543 height 39
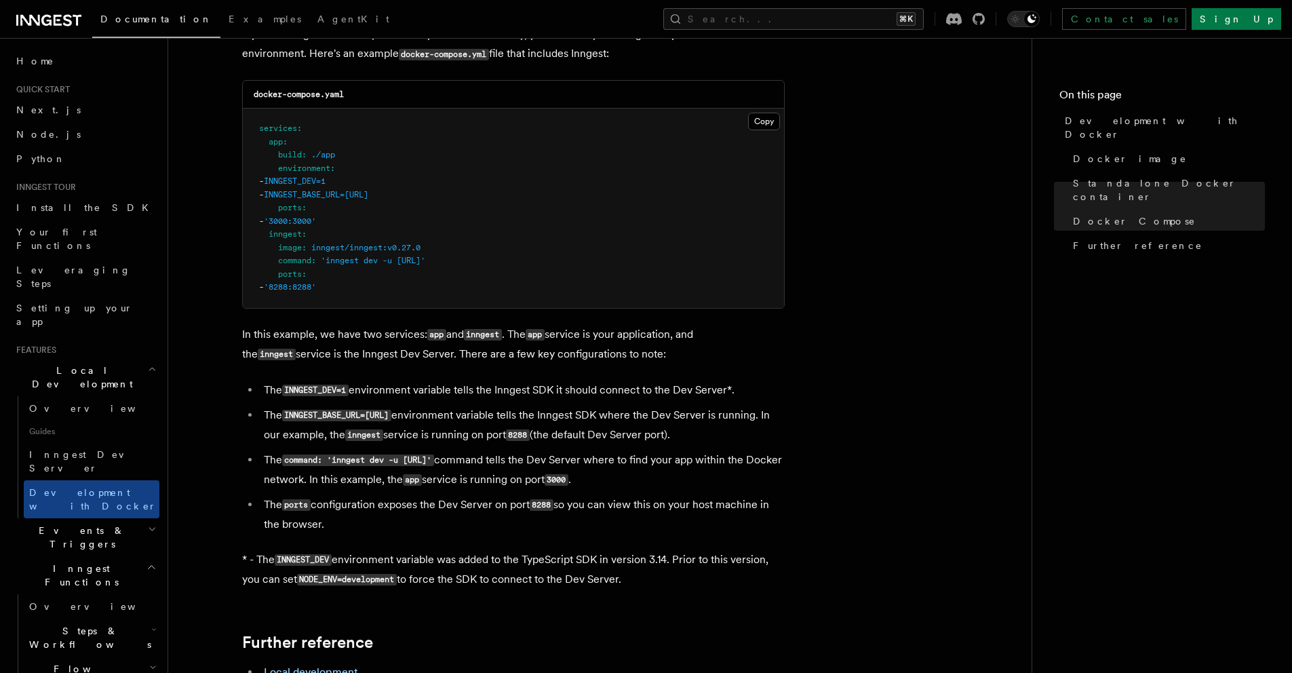
click at [467, 557] on p "* - The INNGEST_DEV environment variable was added to the TypeScript SDK in ver…" at bounding box center [513, 569] width 543 height 39
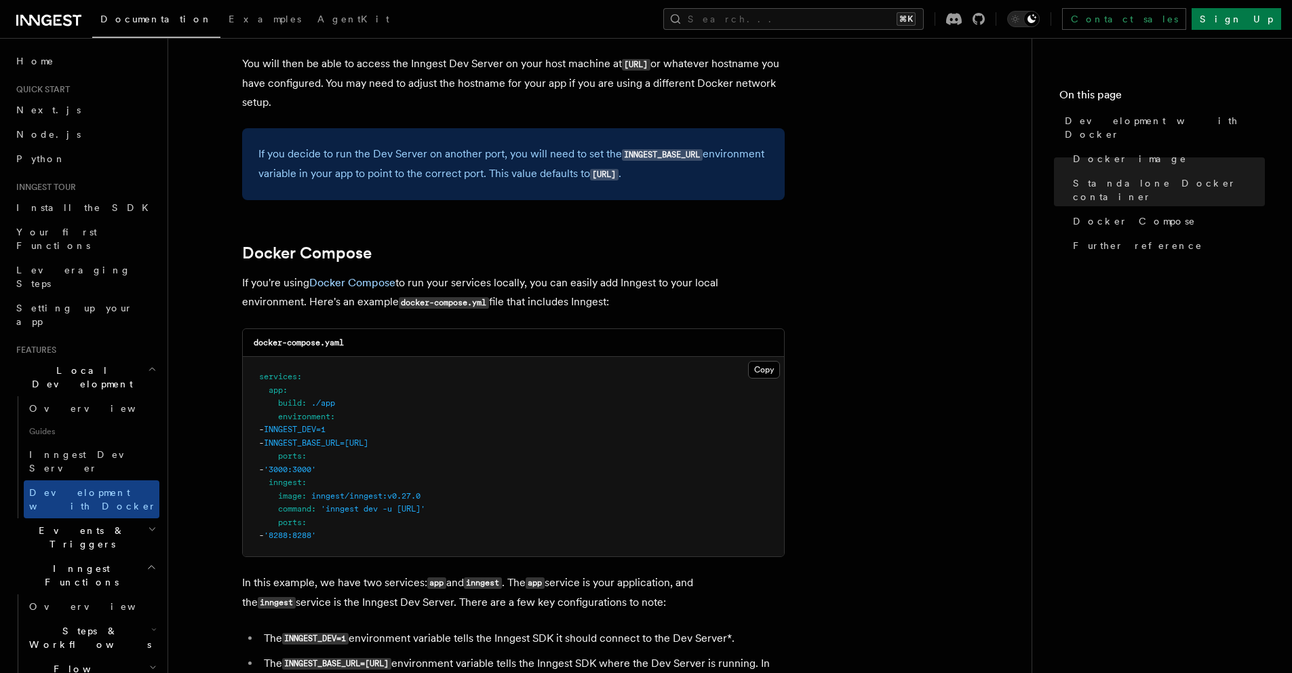
scroll to position [699, 0]
